Goal: Task Accomplishment & Management: Use online tool/utility

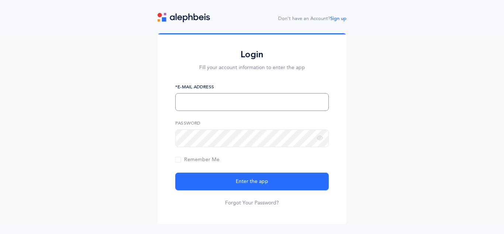
click at [217, 98] on input "text" at bounding box center [252, 102] width 154 height 18
type input "[EMAIL_ADDRESS][DOMAIN_NAME]"
click at [215, 158] on span "Remember Me" at bounding box center [197, 160] width 44 height 6
click at [0, 0] on input "Remember Me" at bounding box center [0, 0] width 0 height 0
click at [320, 137] on icon at bounding box center [320, 138] width 6 height 7
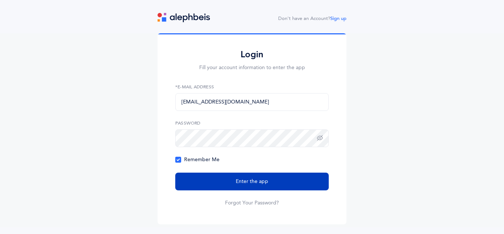
click at [278, 179] on button "Enter the app" at bounding box center [252, 181] width 154 height 18
